Goal: Task Accomplishment & Management: Use online tool/utility

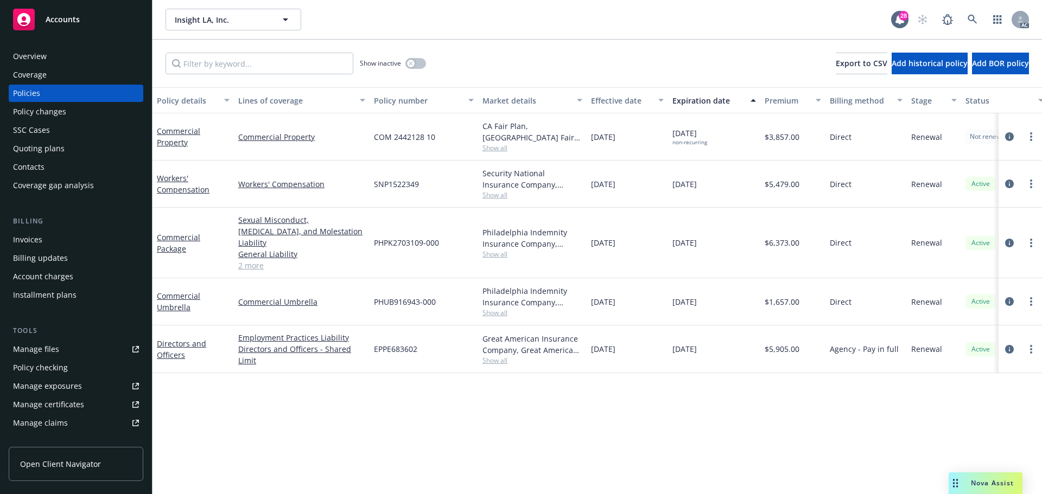
click at [493, 251] on span "Show all" at bounding box center [533, 254] width 100 height 9
click at [502, 308] on span "Show all" at bounding box center [533, 312] width 100 height 9
click at [694, 375] on div "Policy details Lines of coverage Policy number Market details Effective date Ex…" at bounding box center [598, 290] width 890 height 407
click at [498, 356] on span "Show all" at bounding box center [533, 360] width 100 height 9
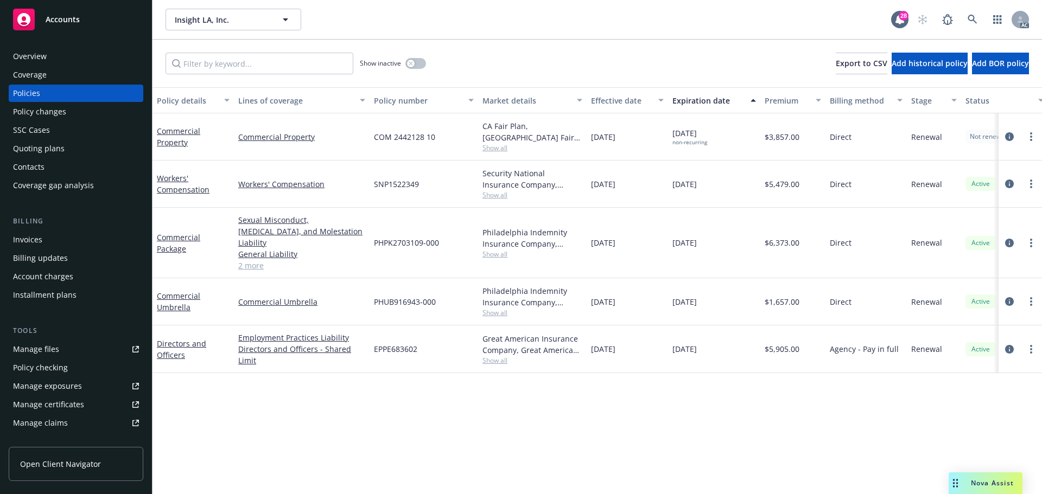
click at [648, 363] on div "Policy details Lines of coverage Policy number Market details Effective date Ex…" at bounding box center [598, 290] width 890 height 407
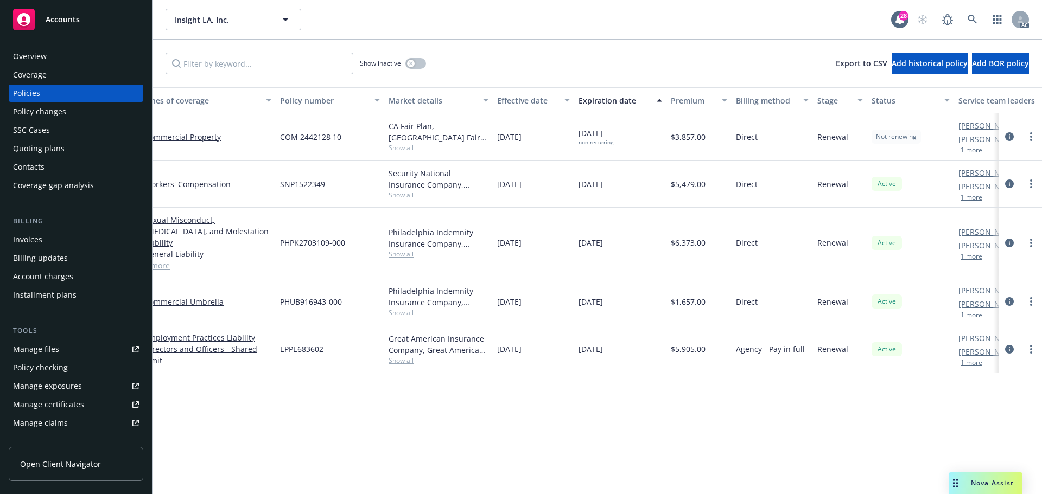
scroll to position [0, 158]
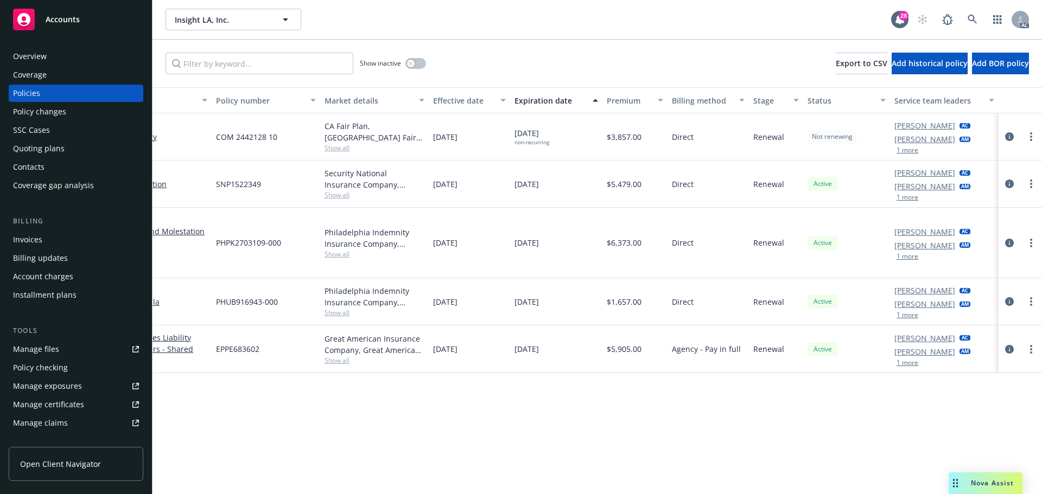
click at [903, 360] on button "1 more" at bounding box center [908, 363] width 22 height 7
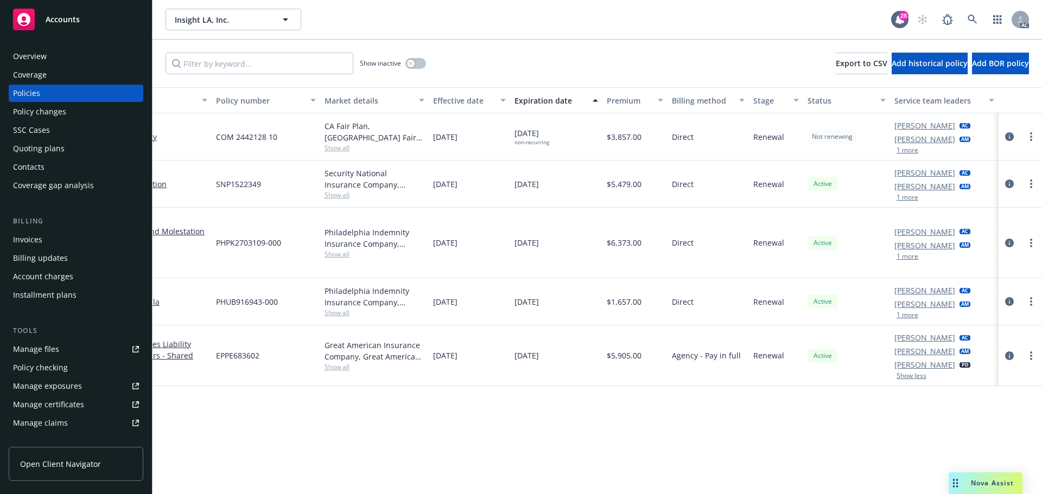
scroll to position [0, 0]
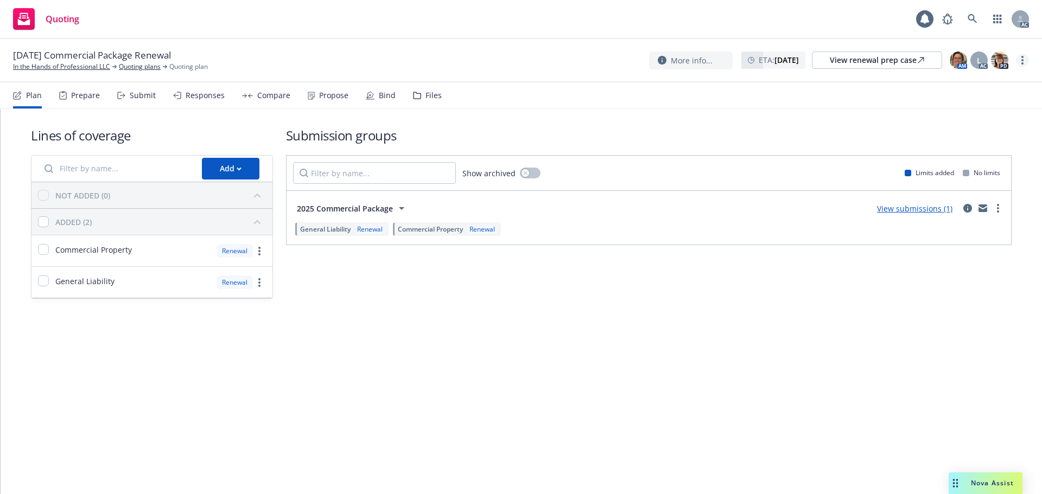
click at [1024, 60] on link "more" at bounding box center [1022, 60] width 13 height 13
click at [978, 84] on link "Copy logging email" at bounding box center [968, 83] width 121 height 22
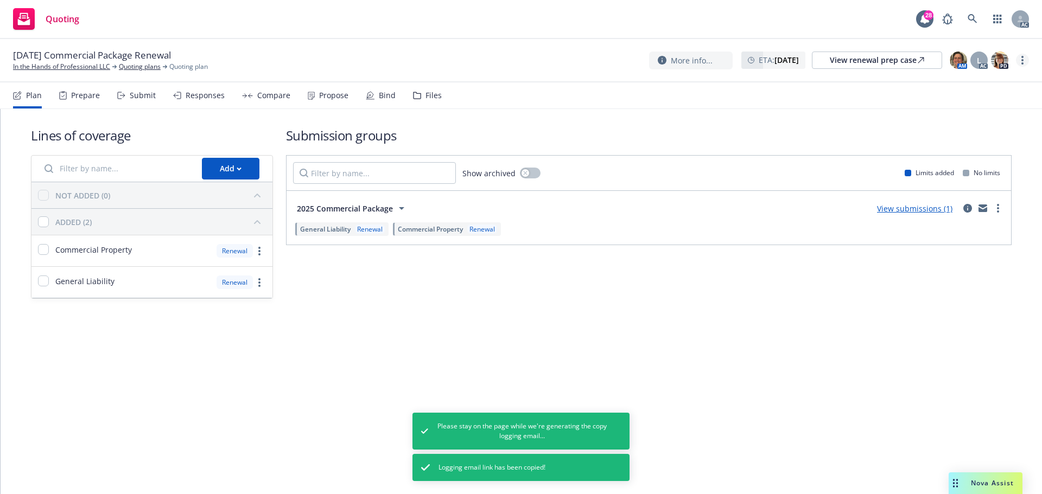
click at [1023, 62] on icon "more" at bounding box center [1022, 60] width 2 height 9
click at [968, 81] on link "Copy logging email" at bounding box center [968, 83] width 121 height 22
